Goal: Information Seeking & Learning: Learn about a topic

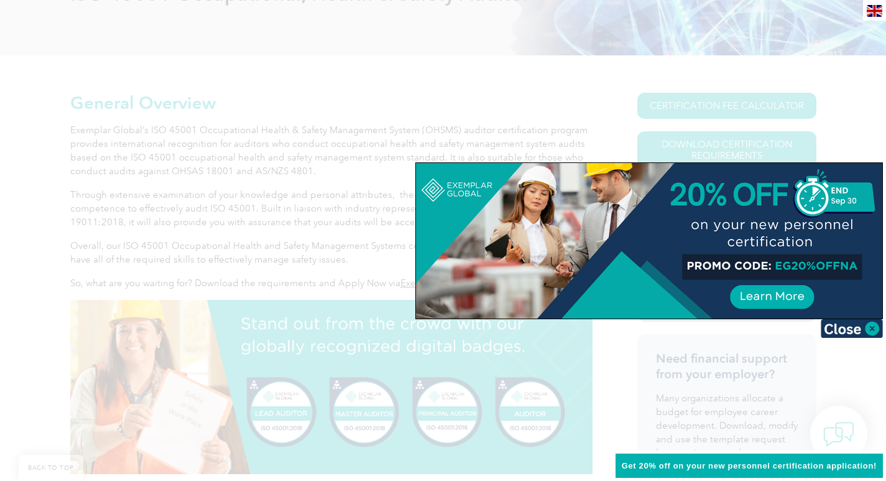
scroll to position [213, 0]
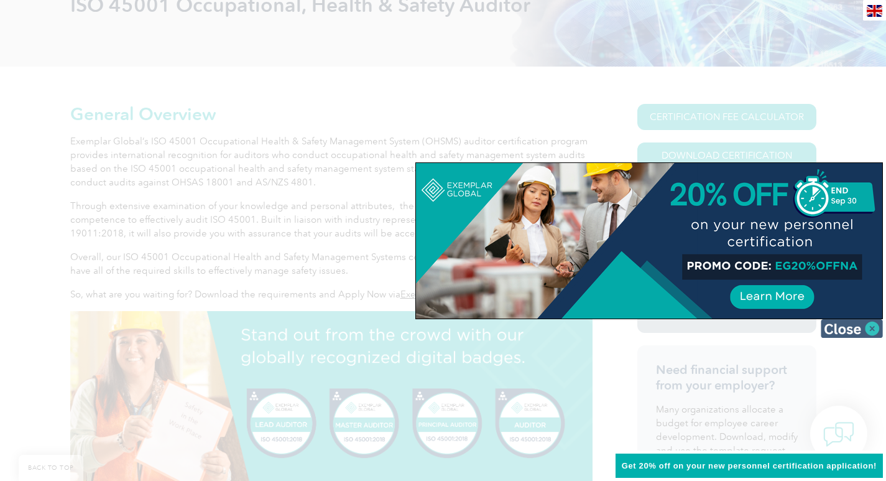
click at [874, 330] on img at bounding box center [852, 328] width 62 height 19
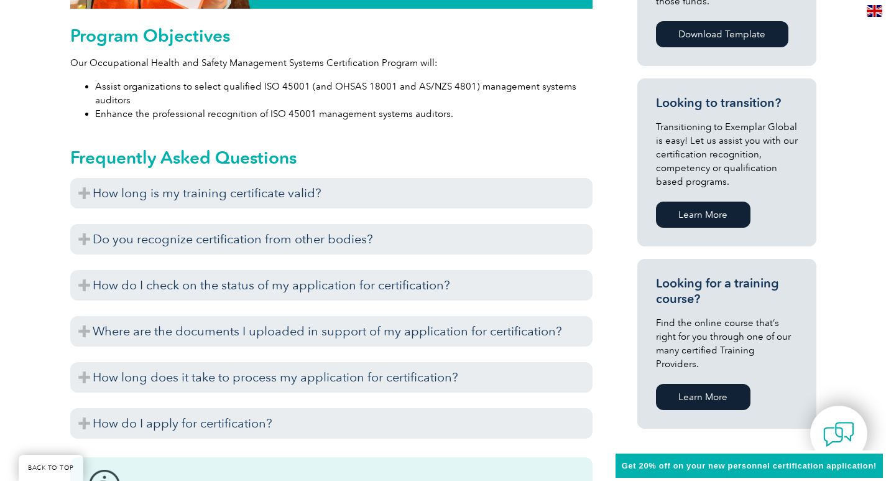
scroll to position [710, 0]
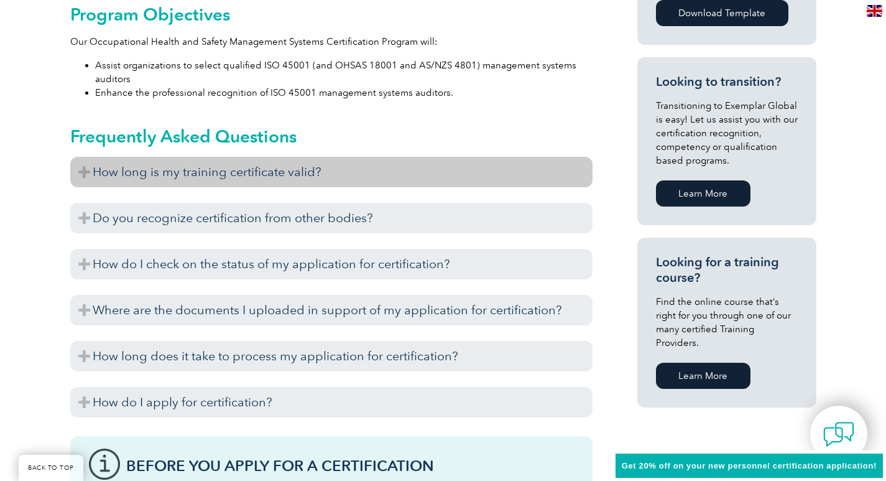
click at [369, 177] on h3 "How long is my training certificate valid?" at bounding box center [331, 172] width 522 height 30
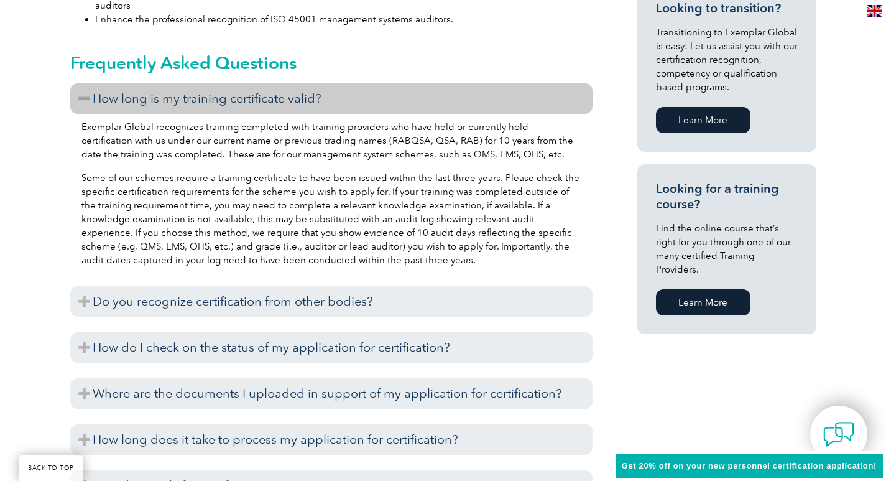
scroll to position [897, 0]
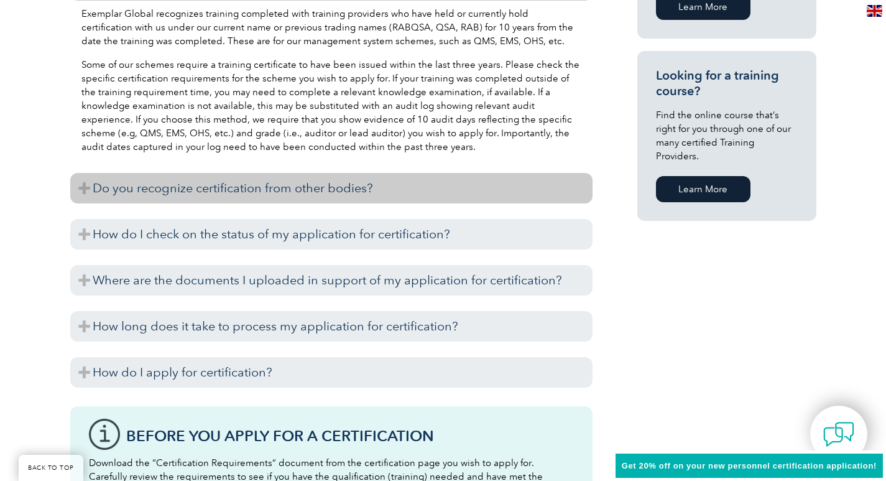
click at [310, 196] on h3 "Do you recognize certification from other bodies?" at bounding box center [331, 188] width 522 height 30
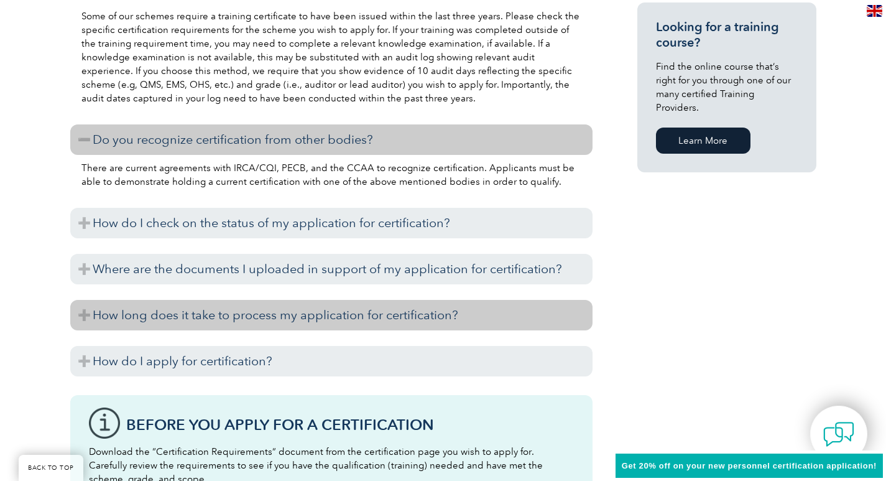
scroll to position [1021, 0]
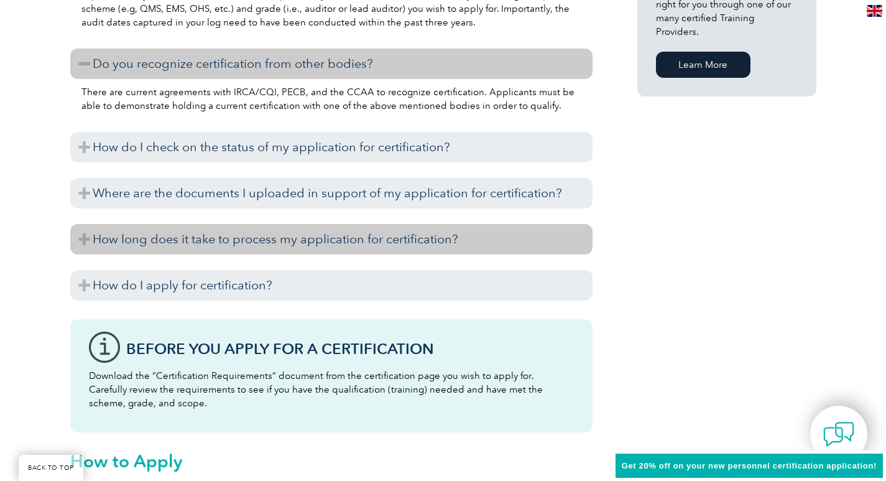
click at [160, 251] on h3 "How long does it take to process my application for certification?" at bounding box center [331, 239] width 522 height 30
click at [336, 246] on h3 "How long does it take to process my application for certification?" at bounding box center [331, 239] width 522 height 30
